Goal: Information Seeking & Learning: Find specific fact

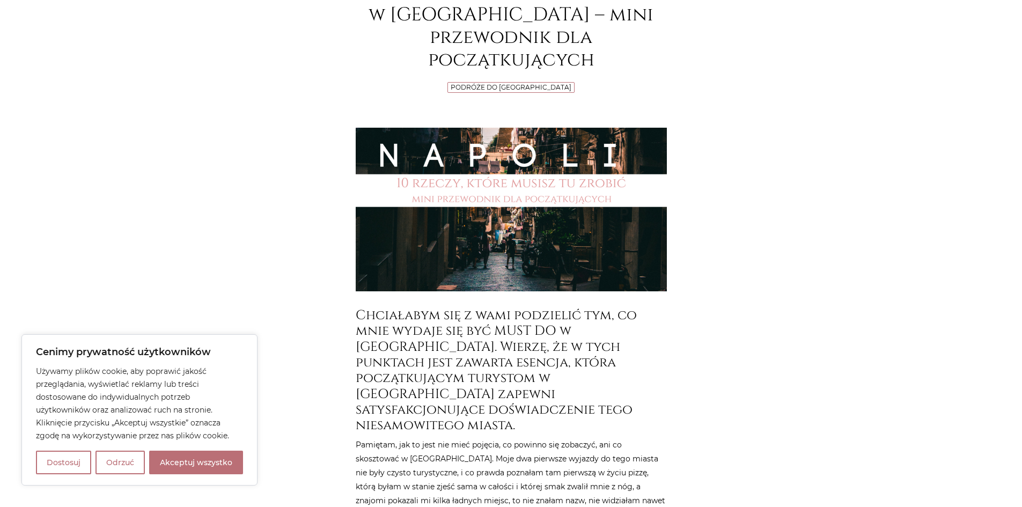
scroll to position [215, 0]
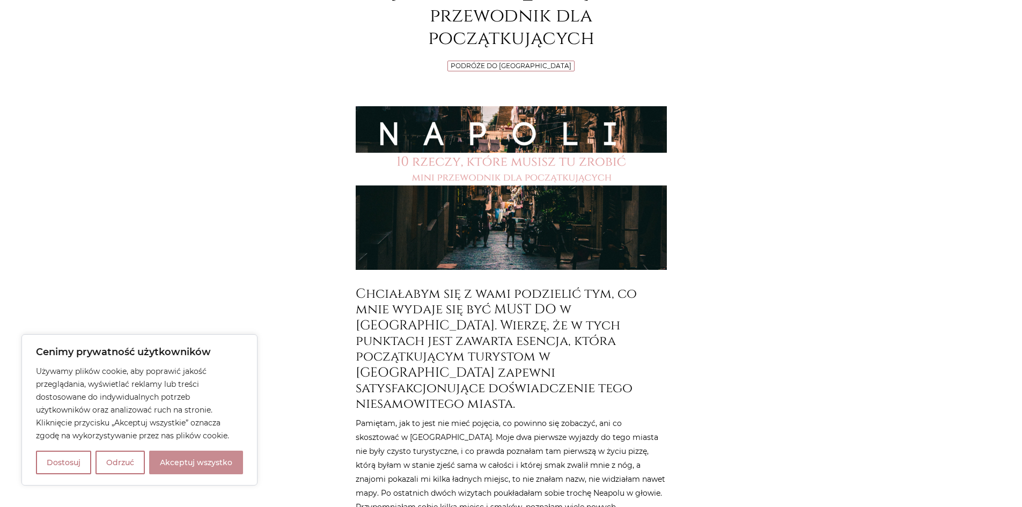
click at [208, 467] on button "Akceptuj wszystko" at bounding box center [196, 462] width 94 height 24
checkbox input "true"
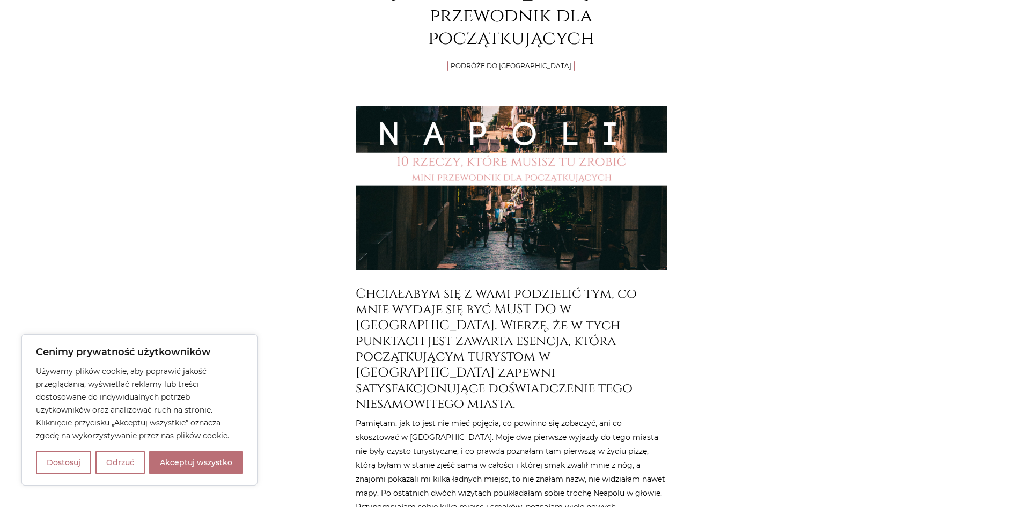
checkbox input "true"
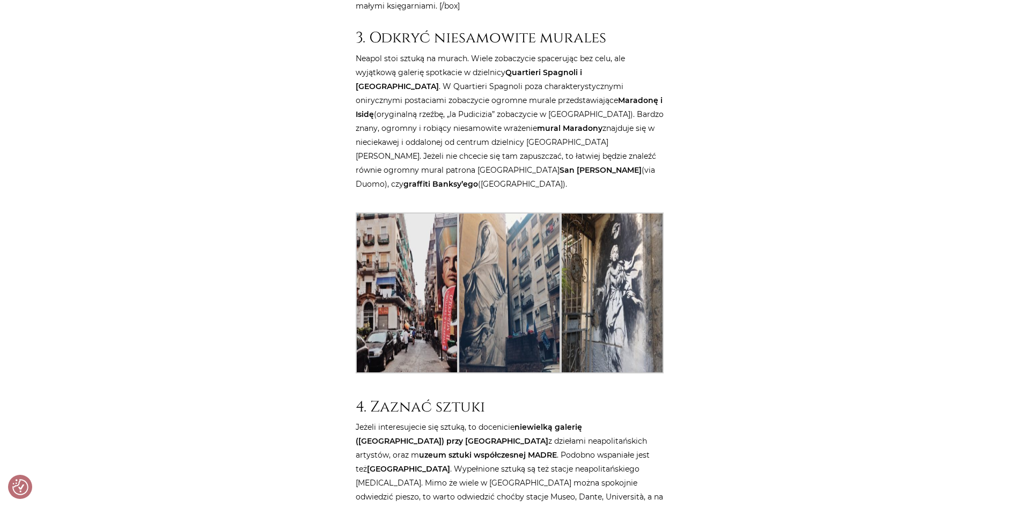
scroll to position [2445, 0]
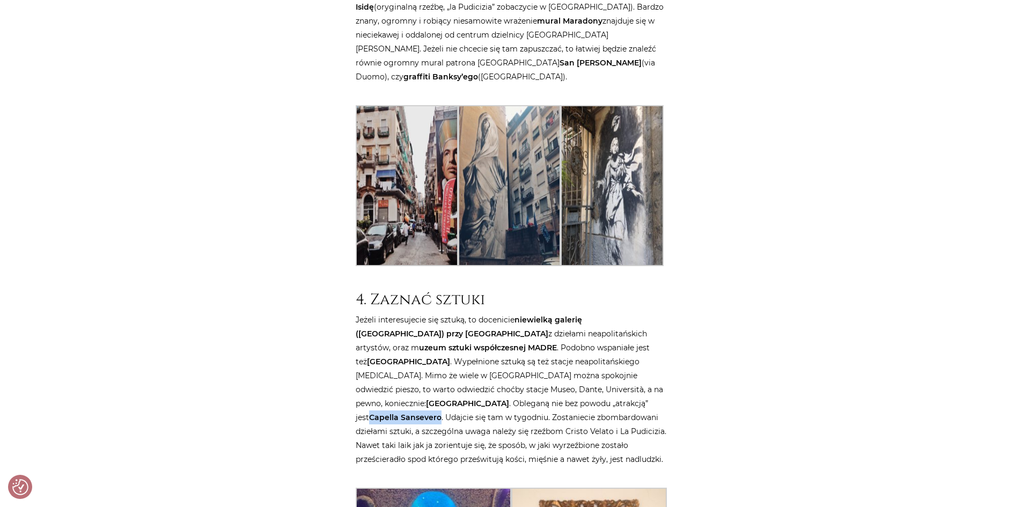
drag, startPoint x: 471, startPoint y: 304, endPoint x: 539, endPoint y: 308, distance: 68.7
click at [441, 412] on strong "Capella Sansevero" at bounding box center [405, 417] width 72 height 10
copy strong "Capella Sansevero"
